Goal: Information Seeking & Learning: Learn about a topic

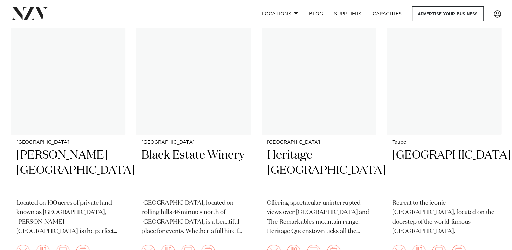
scroll to position [524, 0]
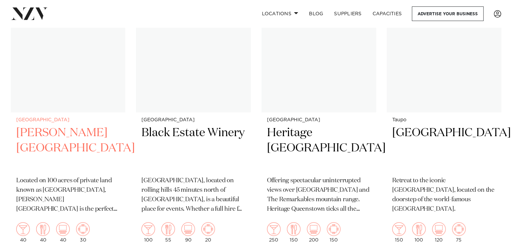
click at [69, 67] on img at bounding box center [68, 35] width 114 height 154
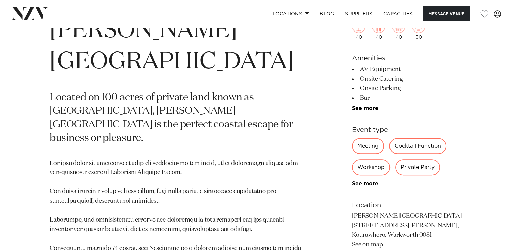
scroll to position [275, 0]
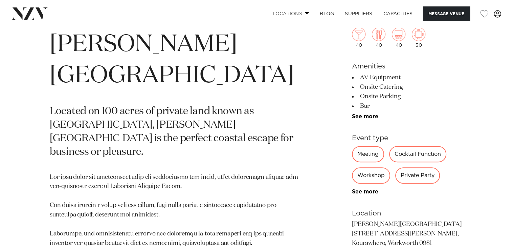
click at [305, 13] on span at bounding box center [307, 13] width 4 height 2
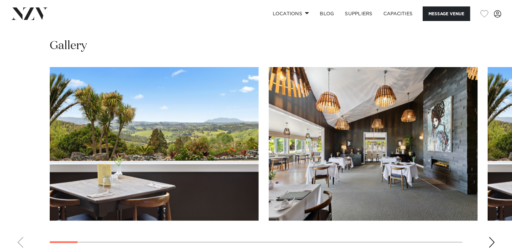
scroll to position [651, 0]
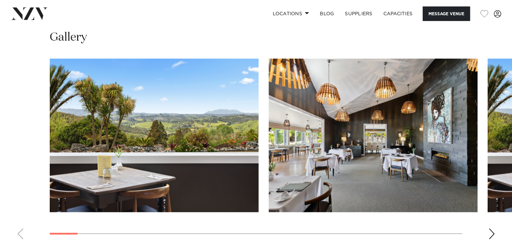
click at [490, 235] on div "Next slide" at bounding box center [492, 233] width 7 height 11
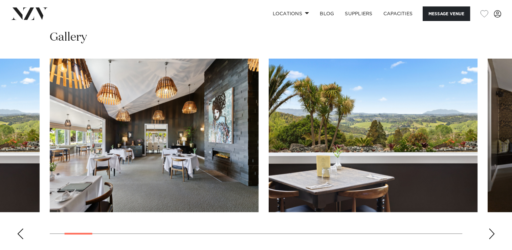
click at [490, 235] on div "Next slide" at bounding box center [492, 233] width 7 height 11
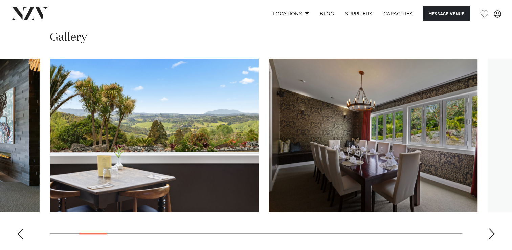
click at [490, 235] on div "Next slide" at bounding box center [492, 233] width 7 height 11
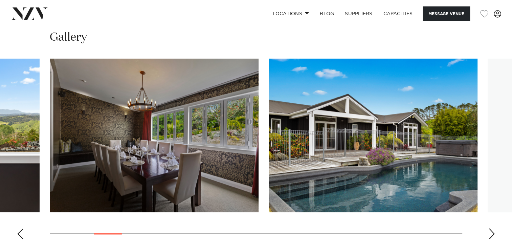
click at [490, 235] on div "Next slide" at bounding box center [492, 233] width 7 height 11
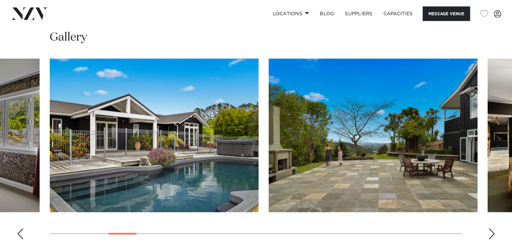
click at [490, 235] on div "Next slide" at bounding box center [492, 233] width 7 height 11
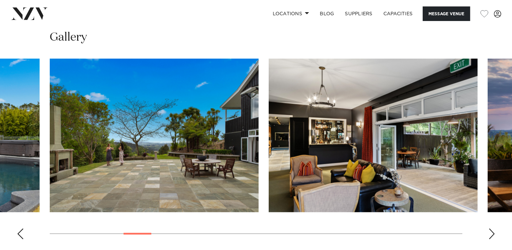
click at [490, 235] on div "Next slide" at bounding box center [492, 233] width 7 height 11
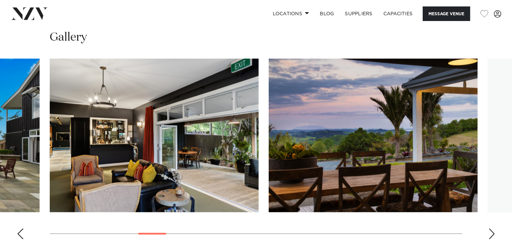
click at [490, 235] on div "Next slide" at bounding box center [492, 233] width 7 height 11
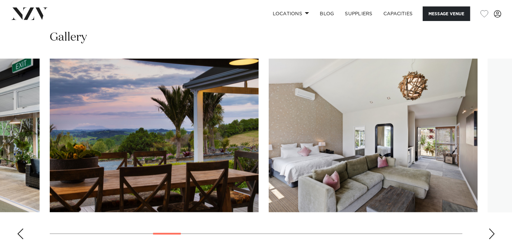
click at [490, 235] on div "Next slide" at bounding box center [492, 233] width 7 height 11
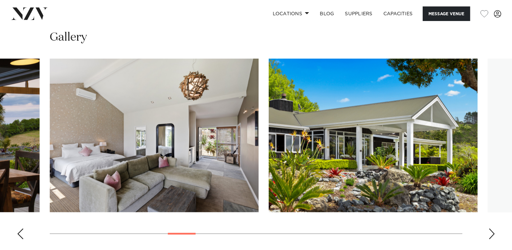
click at [490, 235] on div "Next slide" at bounding box center [492, 233] width 7 height 11
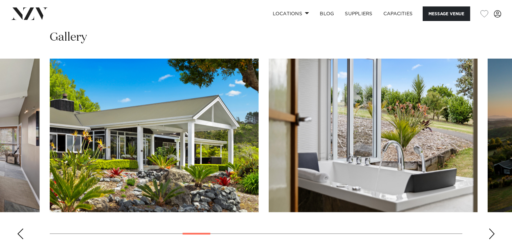
click at [490, 235] on div "Next slide" at bounding box center [492, 233] width 7 height 11
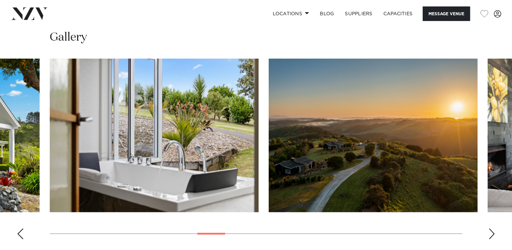
click at [490, 235] on div "Next slide" at bounding box center [492, 233] width 7 height 11
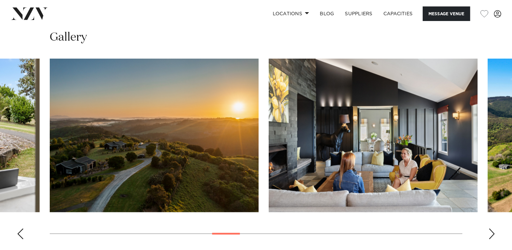
click at [490, 235] on div "Next slide" at bounding box center [492, 233] width 7 height 11
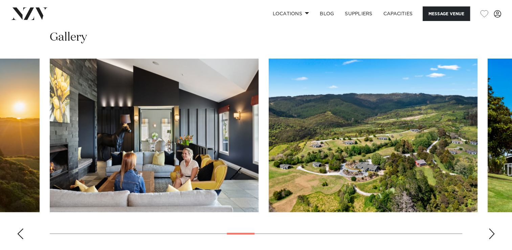
click at [490, 235] on div "Next slide" at bounding box center [492, 233] width 7 height 11
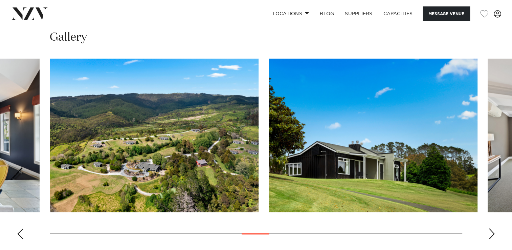
click at [490, 235] on div "Next slide" at bounding box center [492, 233] width 7 height 11
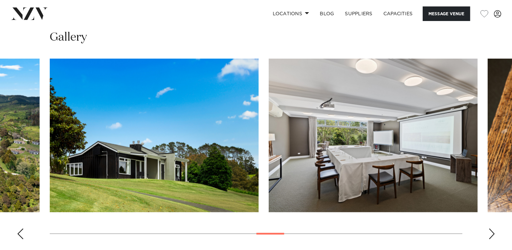
click at [490, 235] on div "Next slide" at bounding box center [492, 233] width 7 height 11
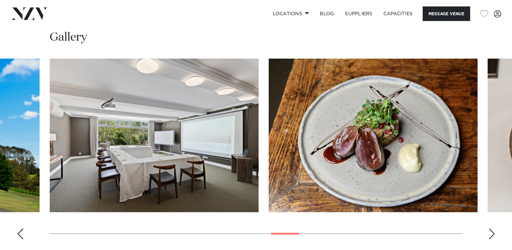
click at [490, 235] on div "Next slide" at bounding box center [492, 233] width 7 height 11
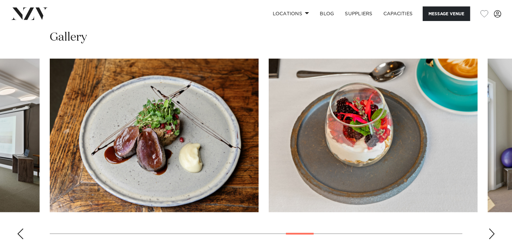
click at [490, 235] on div "Next slide" at bounding box center [492, 233] width 7 height 11
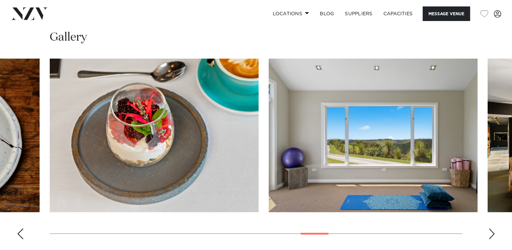
click at [490, 235] on div "Next slide" at bounding box center [492, 233] width 7 height 11
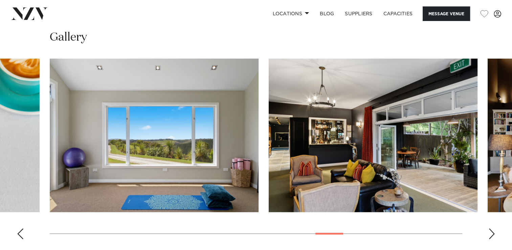
click at [490, 235] on div "Next slide" at bounding box center [492, 233] width 7 height 11
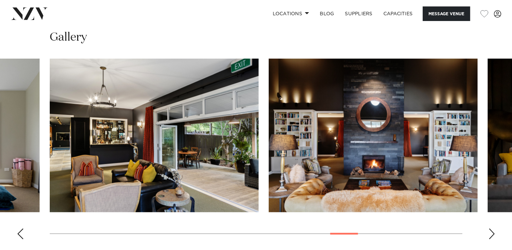
click at [490, 235] on div "Next slide" at bounding box center [492, 233] width 7 height 11
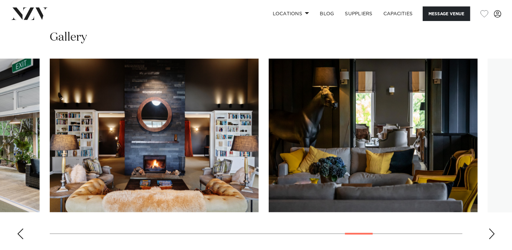
click at [490, 235] on div "Next slide" at bounding box center [492, 233] width 7 height 11
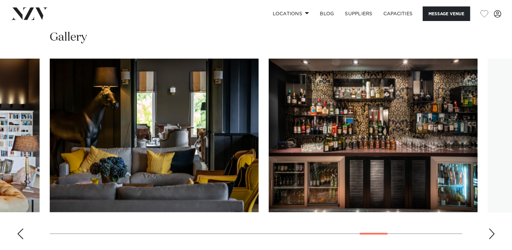
click at [490, 235] on div "Next slide" at bounding box center [492, 233] width 7 height 11
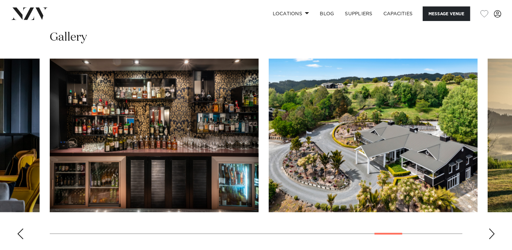
click at [490, 235] on div "Next slide" at bounding box center [492, 233] width 7 height 11
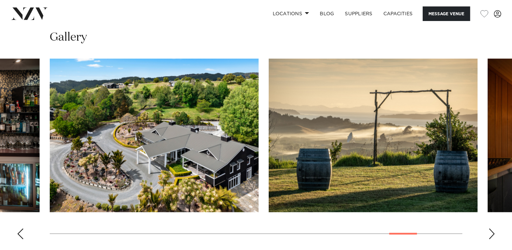
click at [490, 235] on div "Next slide" at bounding box center [492, 233] width 7 height 11
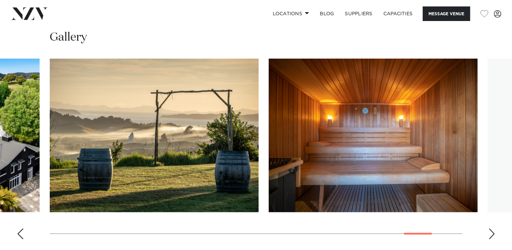
click at [490, 235] on div "Next slide" at bounding box center [492, 233] width 7 height 11
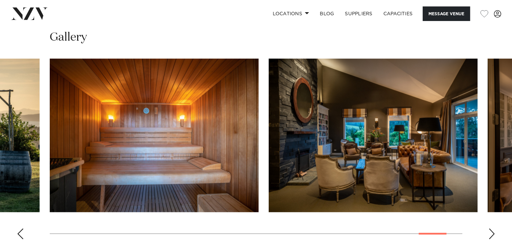
click at [490, 235] on div "Next slide" at bounding box center [492, 233] width 7 height 11
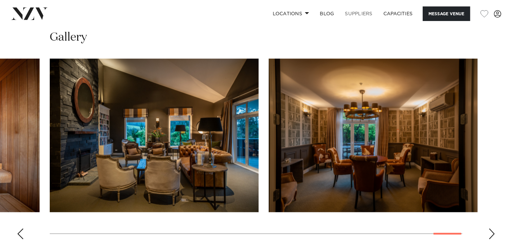
click at [357, 14] on link "SUPPLIERS" at bounding box center [359, 13] width 38 height 15
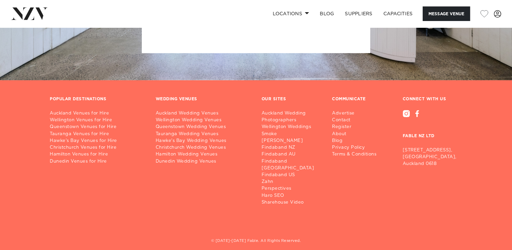
scroll to position [2163, 0]
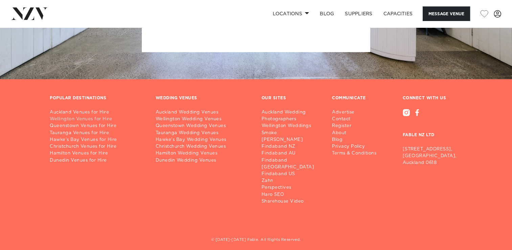
click at [87, 119] on link "Wellington Venues for Hire" at bounding box center [97, 119] width 95 height 7
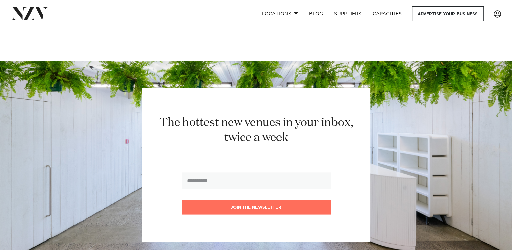
scroll to position [3327, 0]
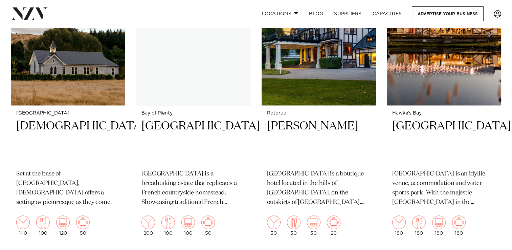
scroll to position [858, 0]
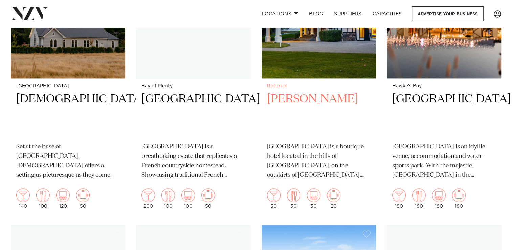
click at [318, 61] on img at bounding box center [319, 1] width 114 height 154
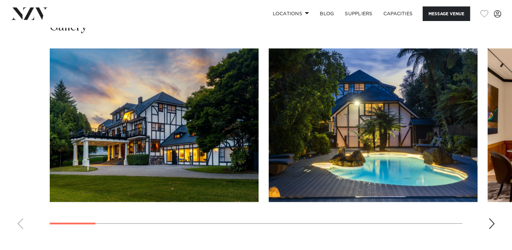
scroll to position [632, 0]
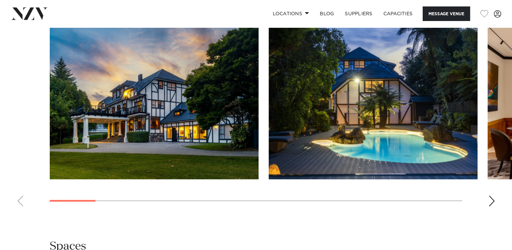
click at [493, 199] on div "Next slide" at bounding box center [492, 200] width 7 height 11
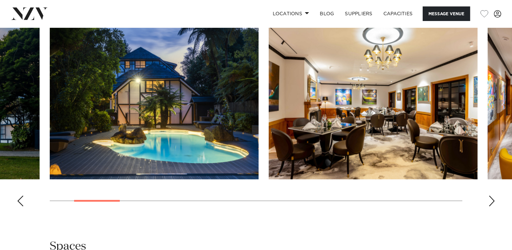
click at [493, 199] on div "Next slide" at bounding box center [492, 200] width 7 height 11
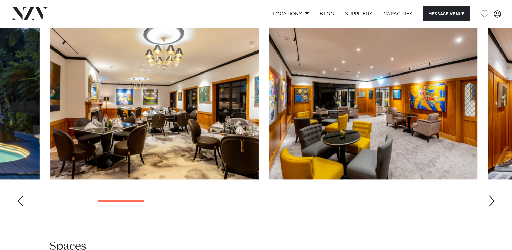
click at [493, 199] on div "Next slide" at bounding box center [492, 200] width 7 height 11
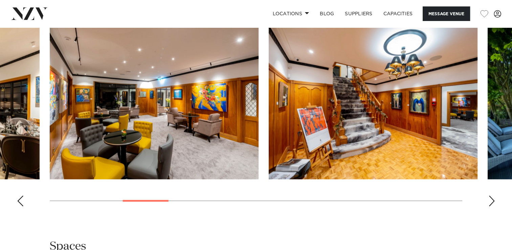
click at [493, 199] on div "Next slide" at bounding box center [492, 200] width 7 height 11
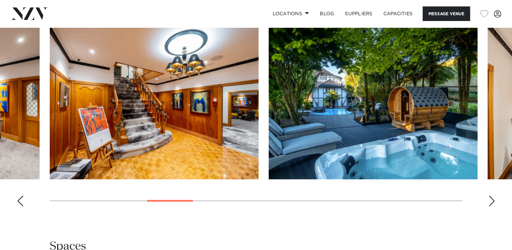
click at [493, 199] on div "Next slide" at bounding box center [492, 200] width 7 height 11
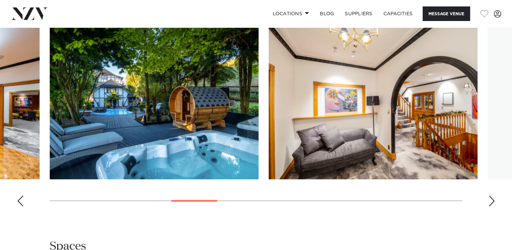
click at [493, 199] on div "Next slide" at bounding box center [492, 200] width 7 height 11
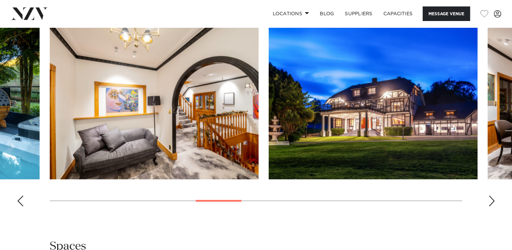
click at [493, 199] on div "Next slide" at bounding box center [492, 200] width 7 height 11
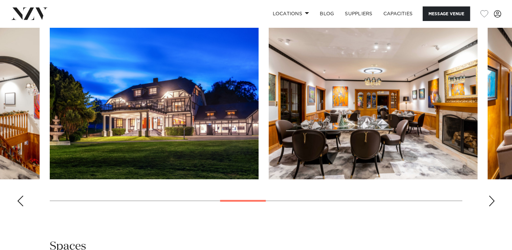
click at [490, 198] on div "Next slide" at bounding box center [492, 200] width 7 height 11
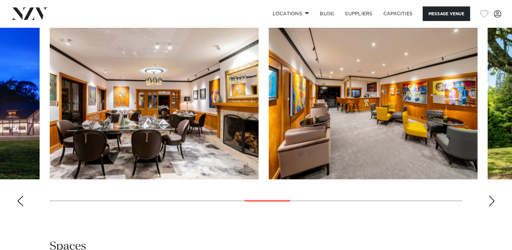
click at [490, 198] on div "Next slide" at bounding box center [492, 200] width 7 height 11
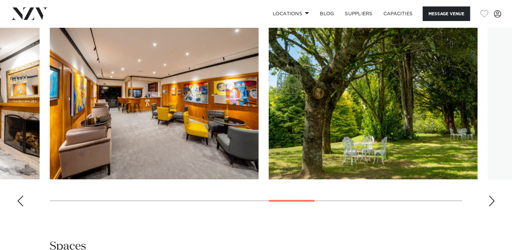
click at [490, 198] on div "Next slide" at bounding box center [492, 200] width 7 height 11
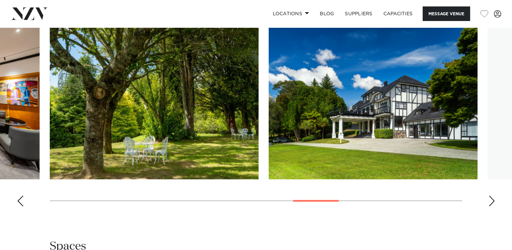
click at [490, 198] on div "Next slide" at bounding box center [492, 200] width 7 height 11
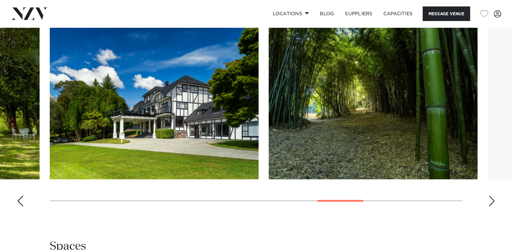
click at [490, 198] on div "Next slide" at bounding box center [492, 200] width 7 height 11
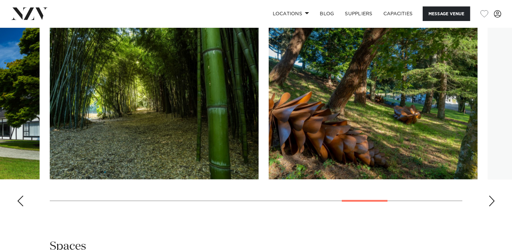
click at [490, 198] on div "Next slide" at bounding box center [492, 200] width 7 height 11
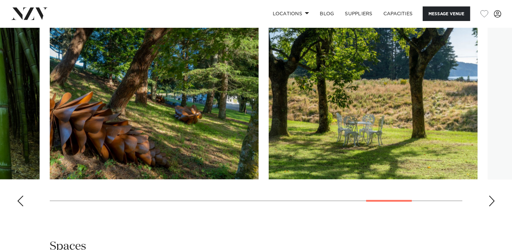
click at [490, 198] on div "Next slide" at bounding box center [492, 200] width 7 height 11
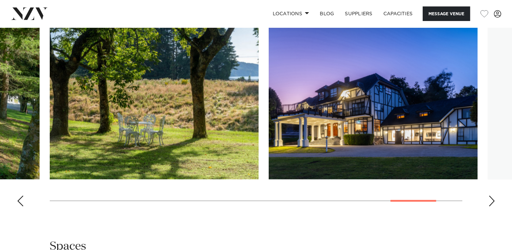
click at [490, 198] on div "Next slide" at bounding box center [492, 200] width 7 height 11
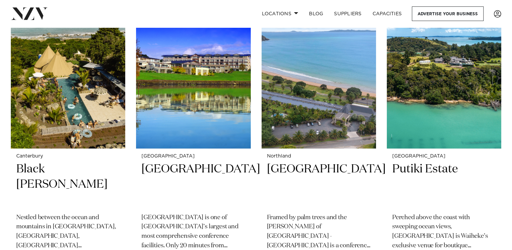
scroll to position [1070, 0]
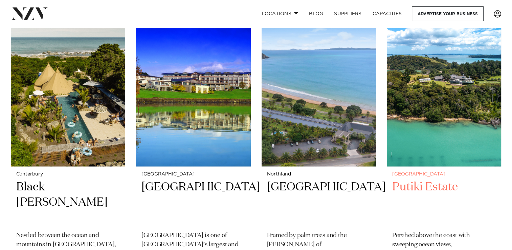
click at [448, 112] on img at bounding box center [444, 90] width 114 height 154
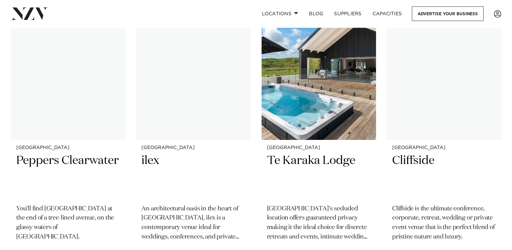
scroll to position [2285, 0]
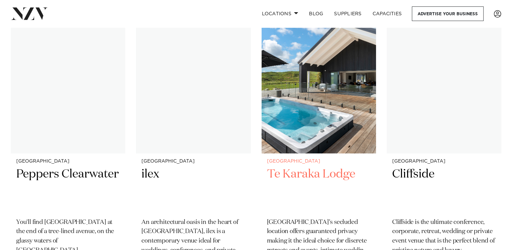
click at [335, 84] on img at bounding box center [319, 77] width 114 height 154
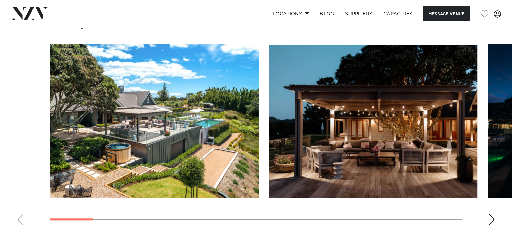
scroll to position [641, 0]
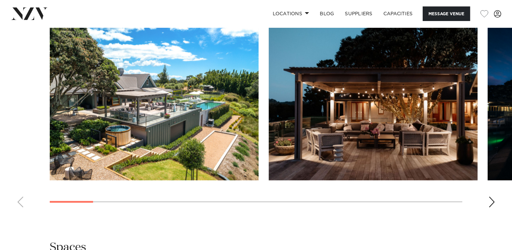
click at [493, 202] on div "Next slide" at bounding box center [492, 201] width 7 height 11
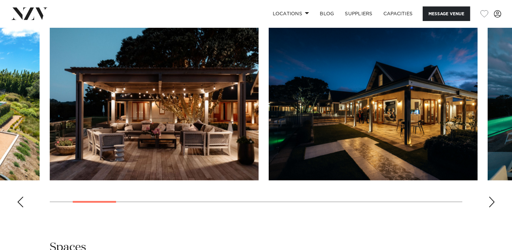
click at [493, 202] on div "Next slide" at bounding box center [492, 201] width 7 height 11
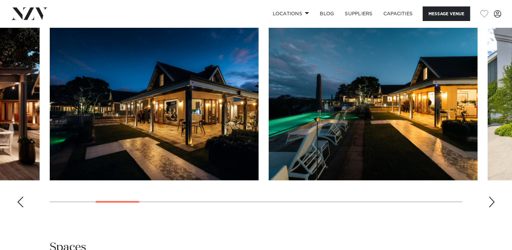
click at [493, 202] on div "Next slide" at bounding box center [492, 201] width 7 height 11
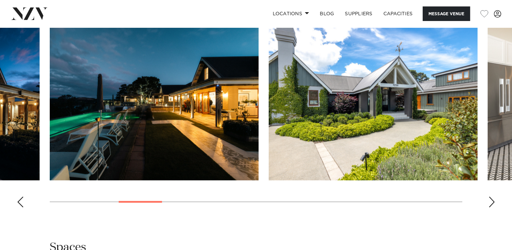
click at [493, 202] on div "Next slide" at bounding box center [492, 201] width 7 height 11
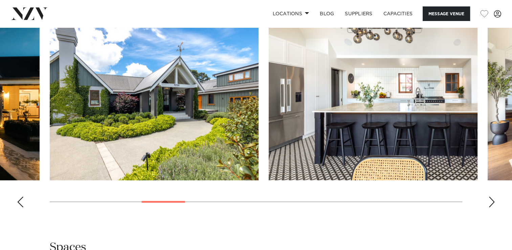
click at [493, 202] on div "Next slide" at bounding box center [492, 201] width 7 height 11
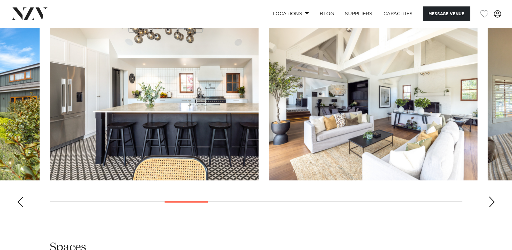
click at [491, 198] on div "Next slide" at bounding box center [492, 201] width 7 height 11
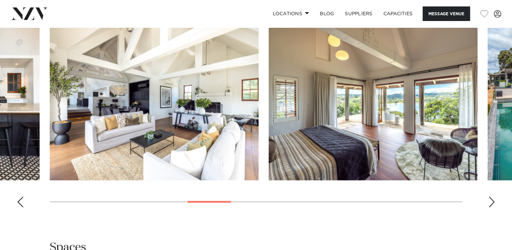
click at [491, 198] on div "Next slide" at bounding box center [492, 201] width 7 height 11
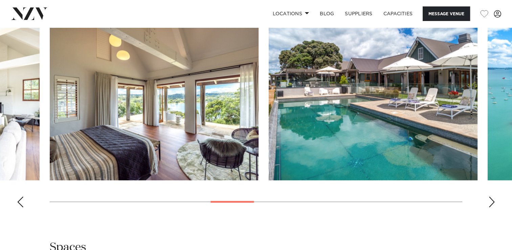
click at [491, 198] on div "Next slide" at bounding box center [492, 201] width 7 height 11
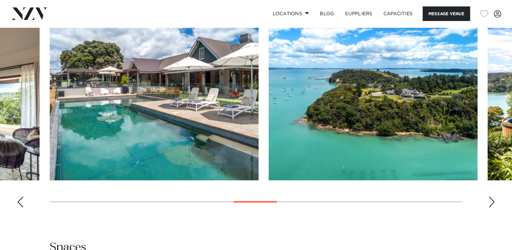
click at [491, 198] on div "Next slide" at bounding box center [492, 201] width 7 height 11
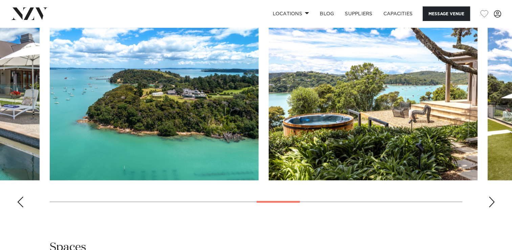
click at [491, 198] on div "Next slide" at bounding box center [492, 201] width 7 height 11
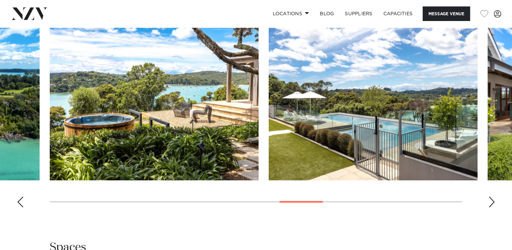
click at [491, 198] on div "Next slide" at bounding box center [492, 201] width 7 height 11
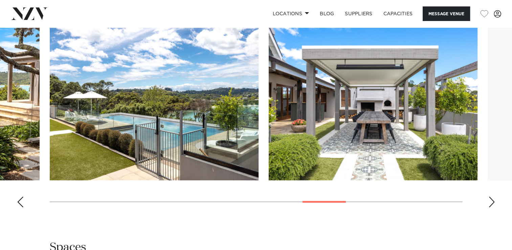
click at [491, 198] on div "Next slide" at bounding box center [492, 201] width 7 height 11
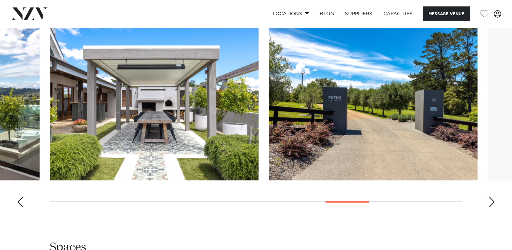
click at [491, 198] on div "Next slide" at bounding box center [492, 201] width 7 height 11
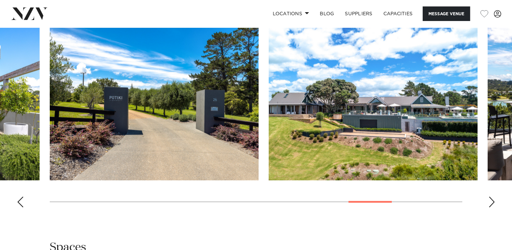
click at [491, 198] on div "Next slide" at bounding box center [492, 201] width 7 height 11
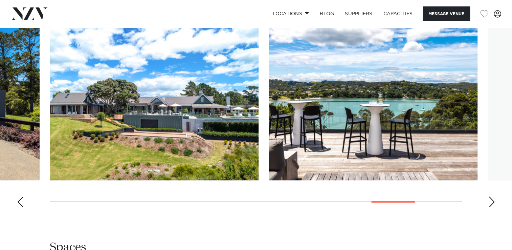
click at [491, 198] on div "Next slide" at bounding box center [492, 201] width 7 height 11
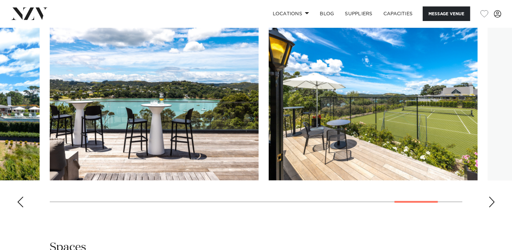
click at [491, 198] on div "Next slide" at bounding box center [492, 201] width 7 height 11
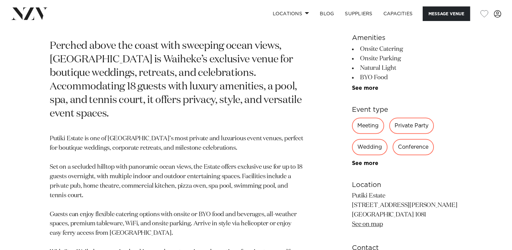
scroll to position [305, 0]
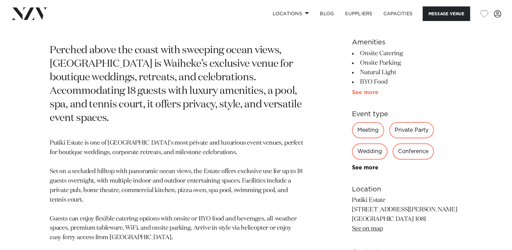
click at [366, 92] on link "See more" at bounding box center [378, 92] width 53 height 5
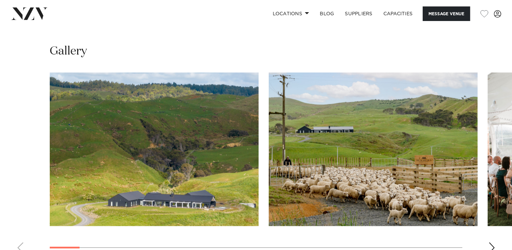
scroll to position [668, 0]
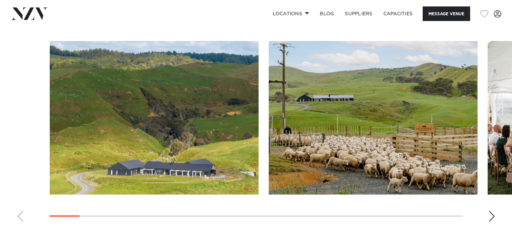
click at [489, 211] on div "Next slide" at bounding box center [492, 216] width 7 height 11
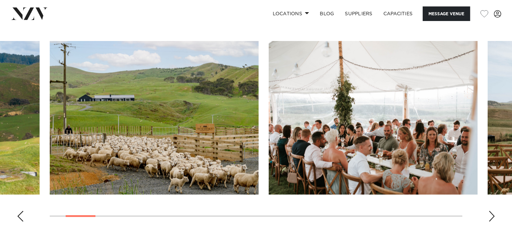
click at [489, 211] on div "Next slide" at bounding box center [492, 216] width 7 height 11
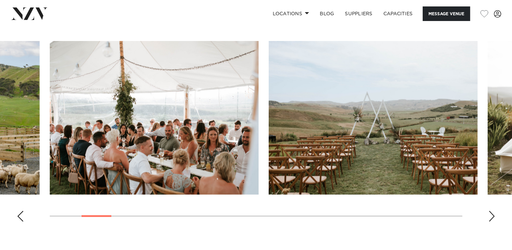
click at [489, 211] on div "Next slide" at bounding box center [492, 216] width 7 height 11
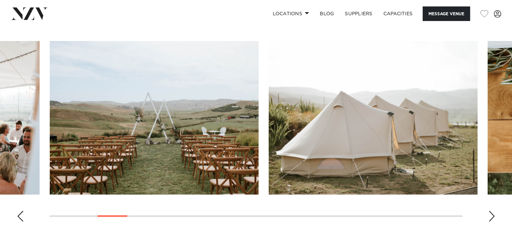
click at [489, 211] on div "Next slide" at bounding box center [492, 216] width 7 height 11
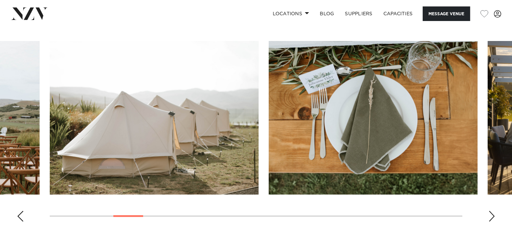
click at [489, 211] on div "Next slide" at bounding box center [492, 216] width 7 height 11
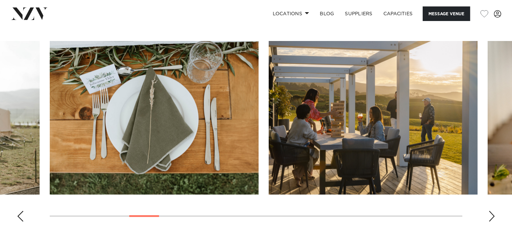
click at [489, 211] on div "Next slide" at bounding box center [492, 216] width 7 height 11
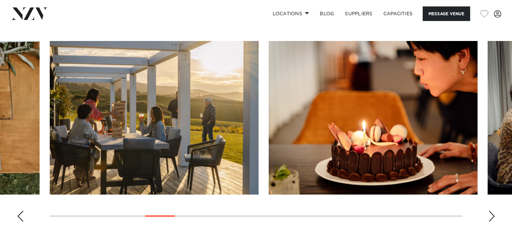
click at [489, 211] on div "Next slide" at bounding box center [492, 216] width 7 height 11
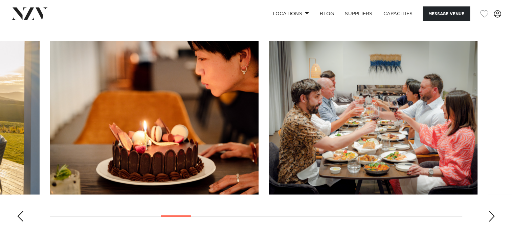
click at [489, 211] on div "Next slide" at bounding box center [492, 216] width 7 height 11
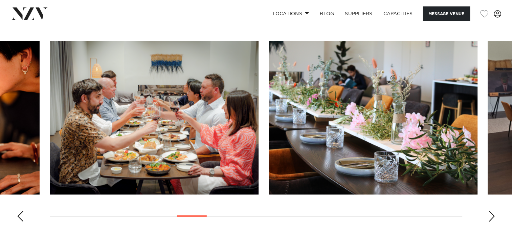
click at [489, 211] on div "Next slide" at bounding box center [492, 216] width 7 height 11
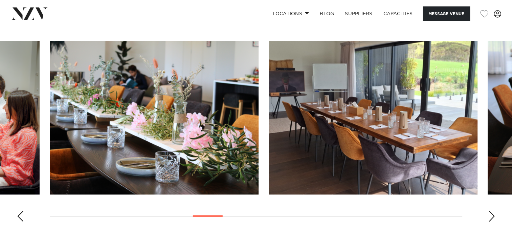
click at [489, 211] on div "Next slide" at bounding box center [492, 216] width 7 height 11
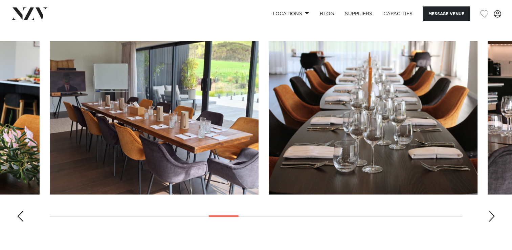
click at [489, 211] on div "Next slide" at bounding box center [492, 216] width 7 height 11
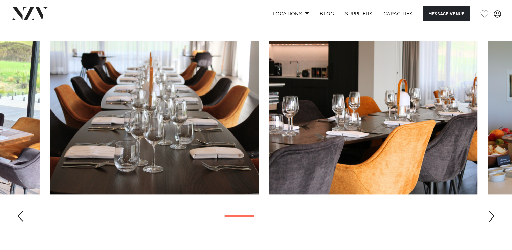
click at [489, 211] on div "Next slide" at bounding box center [492, 216] width 7 height 11
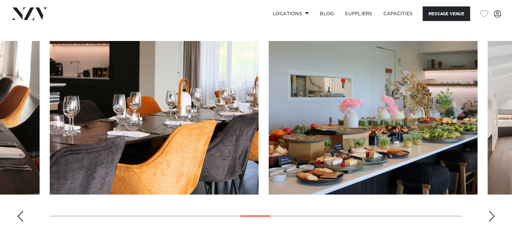
click at [489, 211] on div "Next slide" at bounding box center [492, 216] width 7 height 11
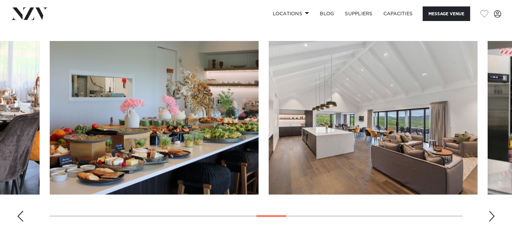
click at [489, 211] on div "Next slide" at bounding box center [492, 216] width 7 height 11
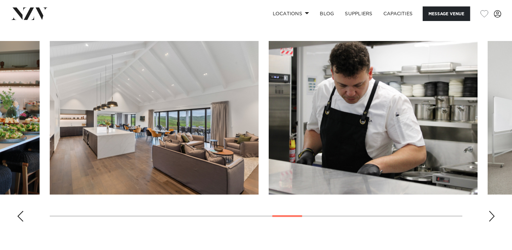
click at [489, 211] on div "Next slide" at bounding box center [492, 216] width 7 height 11
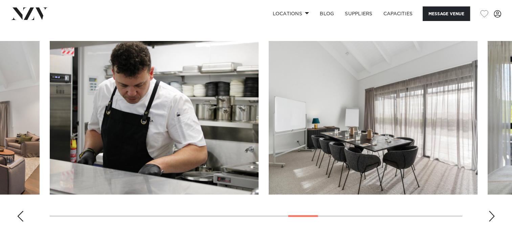
click at [489, 211] on div "Next slide" at bounding box center [492, 216] width 7 height 11
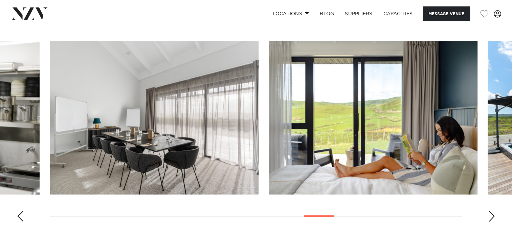
click at [489, 211] on div "Next slide" at bounding box center [492, 216] width 7 height 11
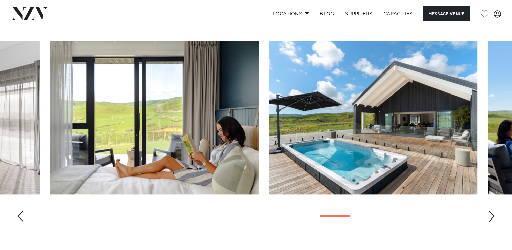
click at [489, 211] on div "Next slide" at bounding box center [492, 216] width 7 height 11
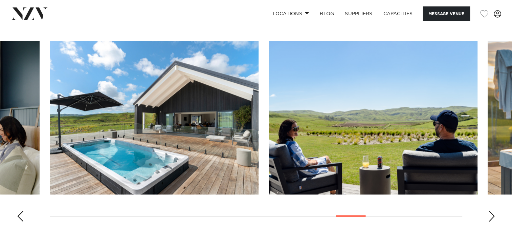
click at [489, 211] on div "Next slide" at bounding box center [492, 216] width 7 height 11
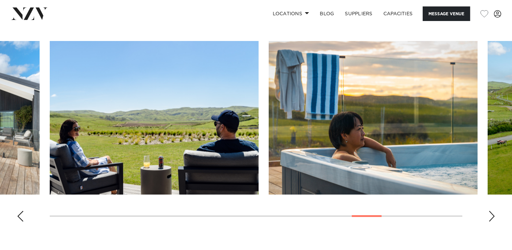
click at [489, 211] on div "Next slide" at bounding box center [492, 216] width 7 height 11
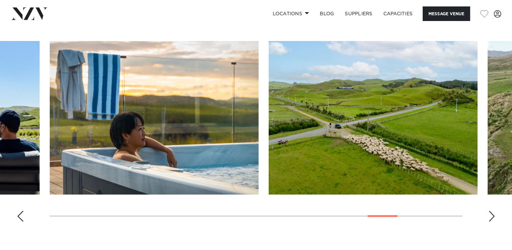
click at [489, 211] on div "Next slide" at bounding box center [492, 216] width 7 height 11
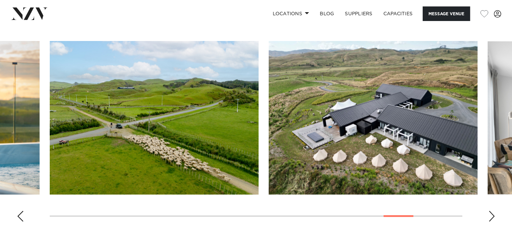
click at [489, 211] on div "Next slide" at bounding box center [492, 216] width 7 height 11
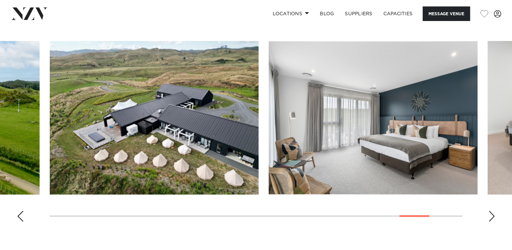
click at [489, 211] on div "Next slide" at bounding box center [492, 216] width 7 height 11
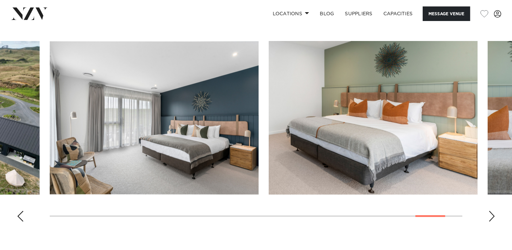
click at [489, 211] on div "Next slide" at bounding box center [492, 216] width 7 height 11
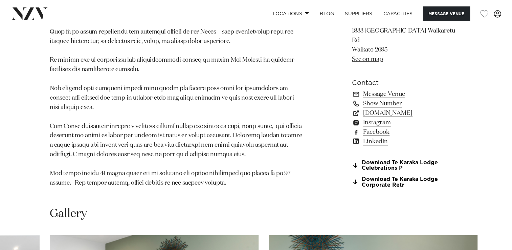
scroll to position [465, 0]
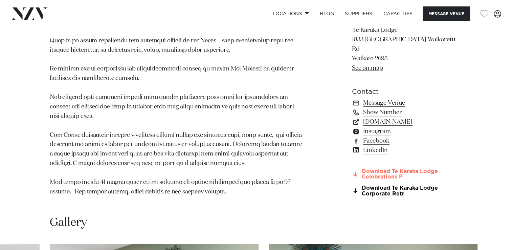
click at [387, 169] on link "Download Te Karaka Lodge Celebrations P" at bounding box center [407, 175] width 110 height 12
click at [371, 65] on link "See on map" at bounding box center [367, 68] width 31 height 6
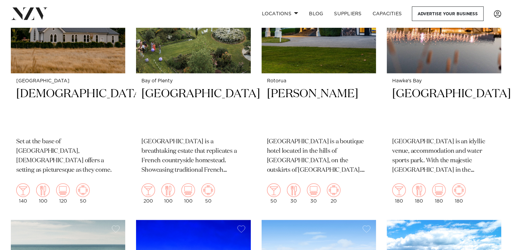
scroll to position [877, 0]
